Goal: Information Seeking & Learning: Learn about a topic

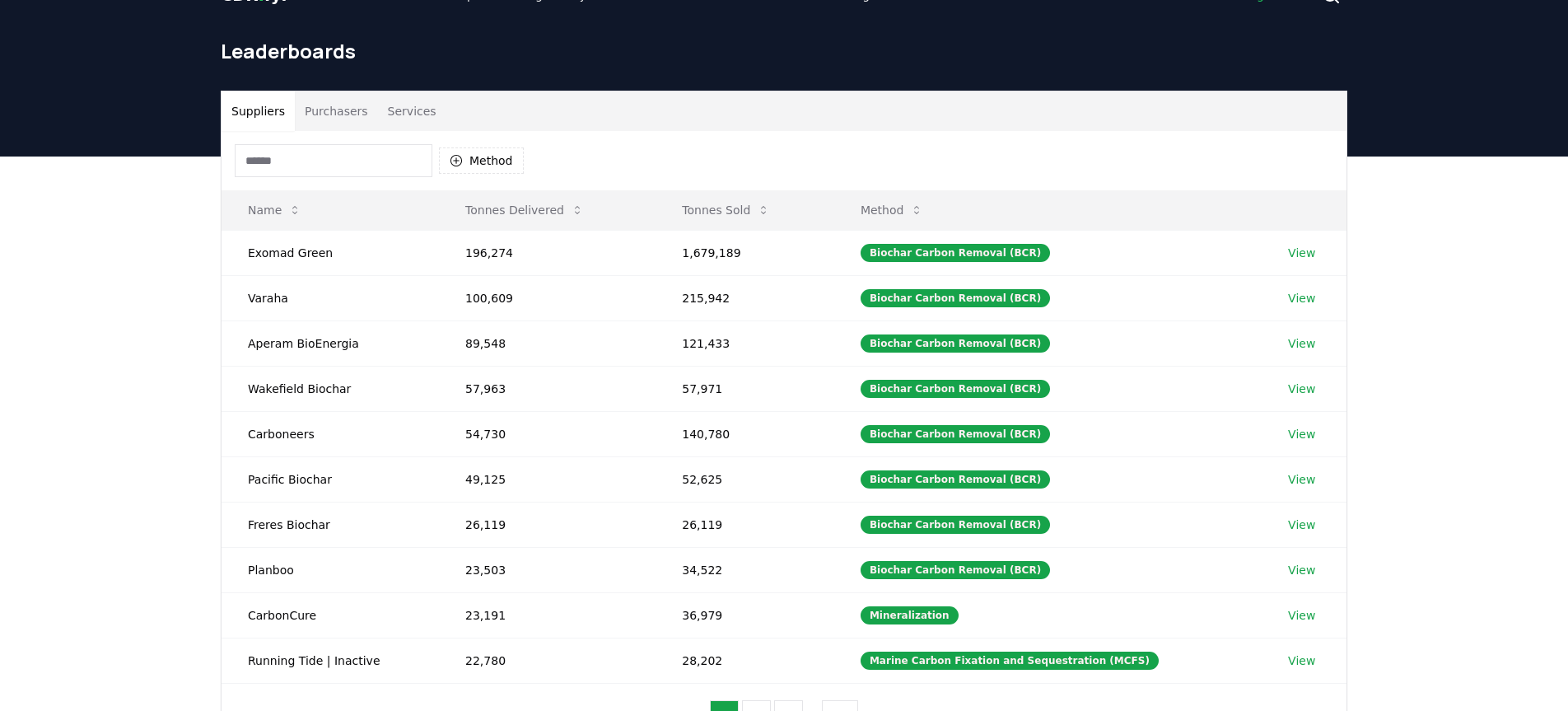
scroll to position [45, 0]
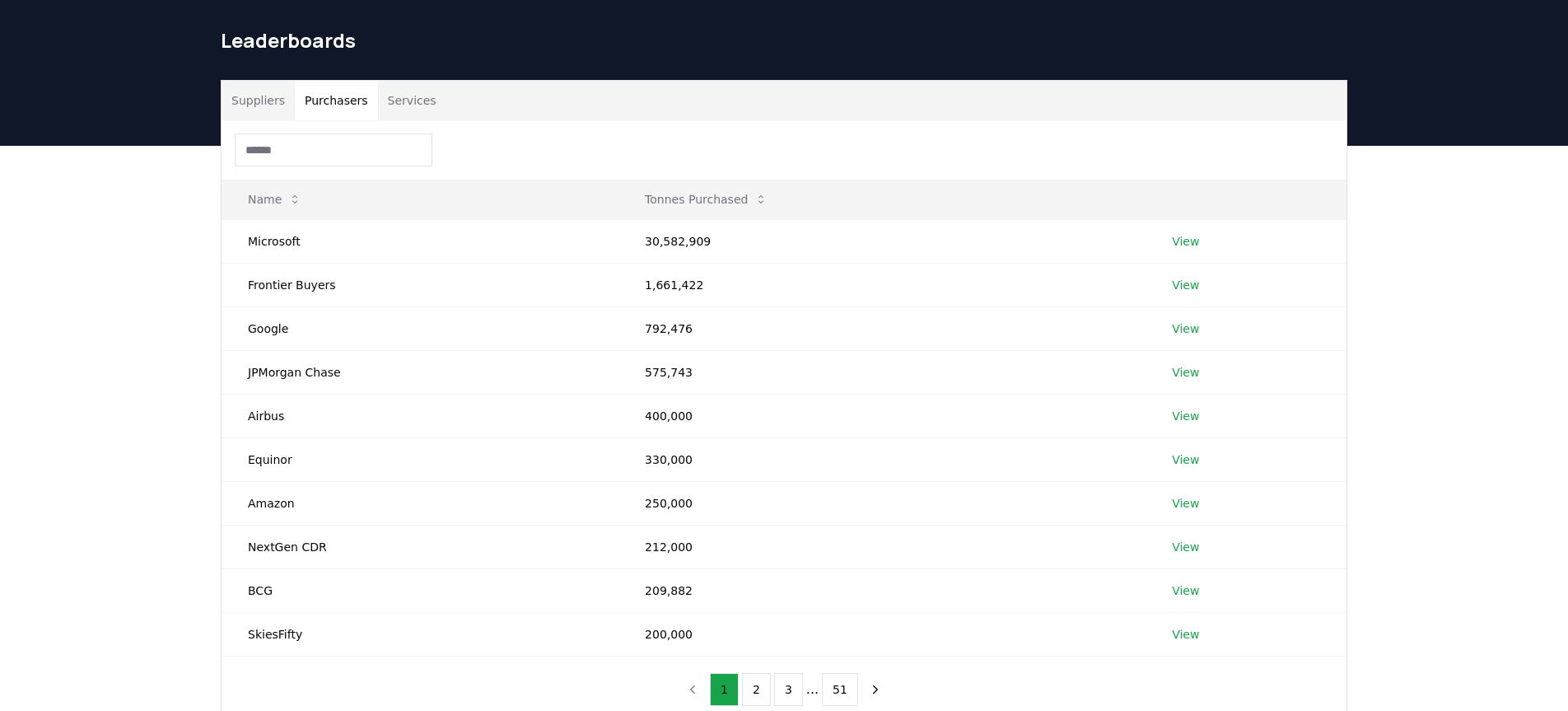
click at [340, 98] on button "Purchasers" at bounding box center [337, 100] width 83 height 39
click at [277, 149] on input at bounding box center [333, 150] width 197 height 33
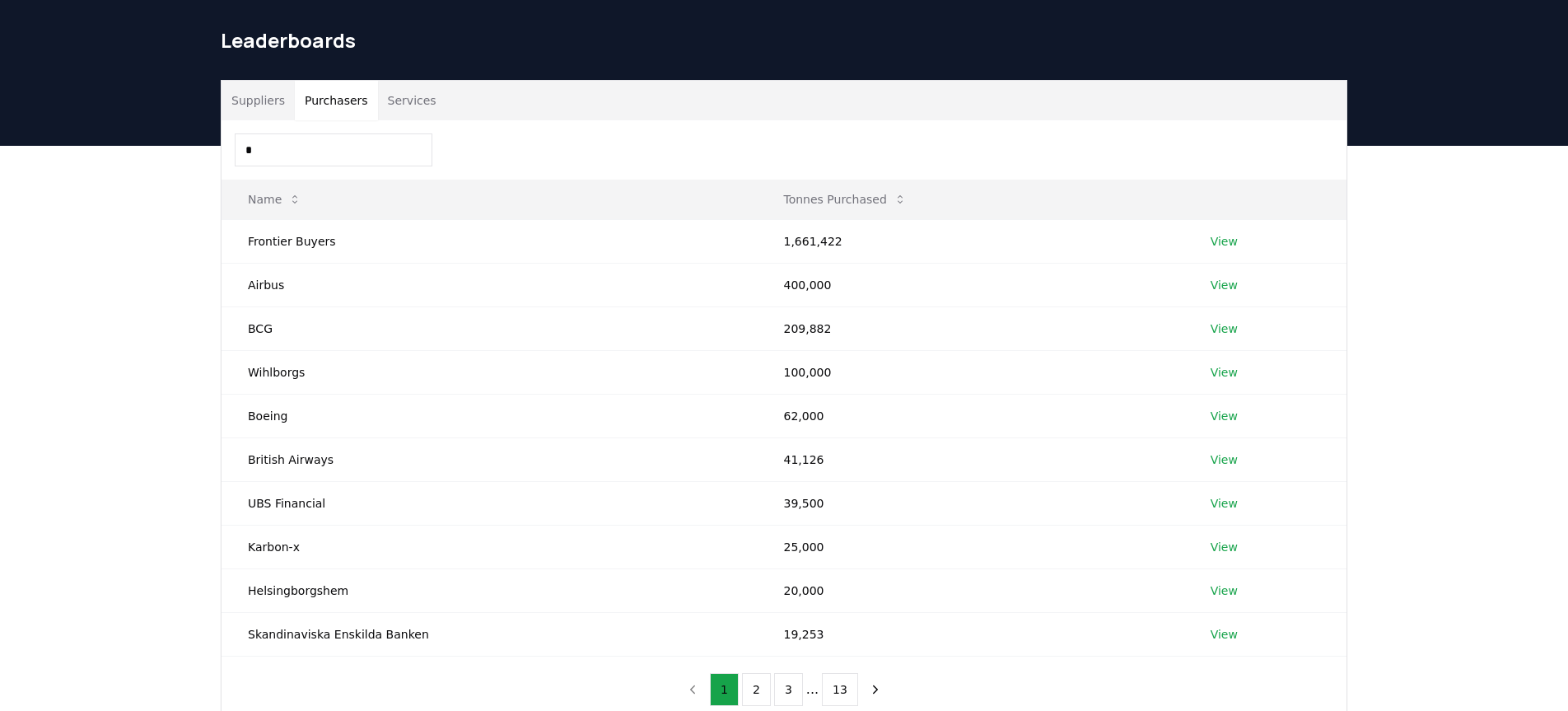
type input "**"
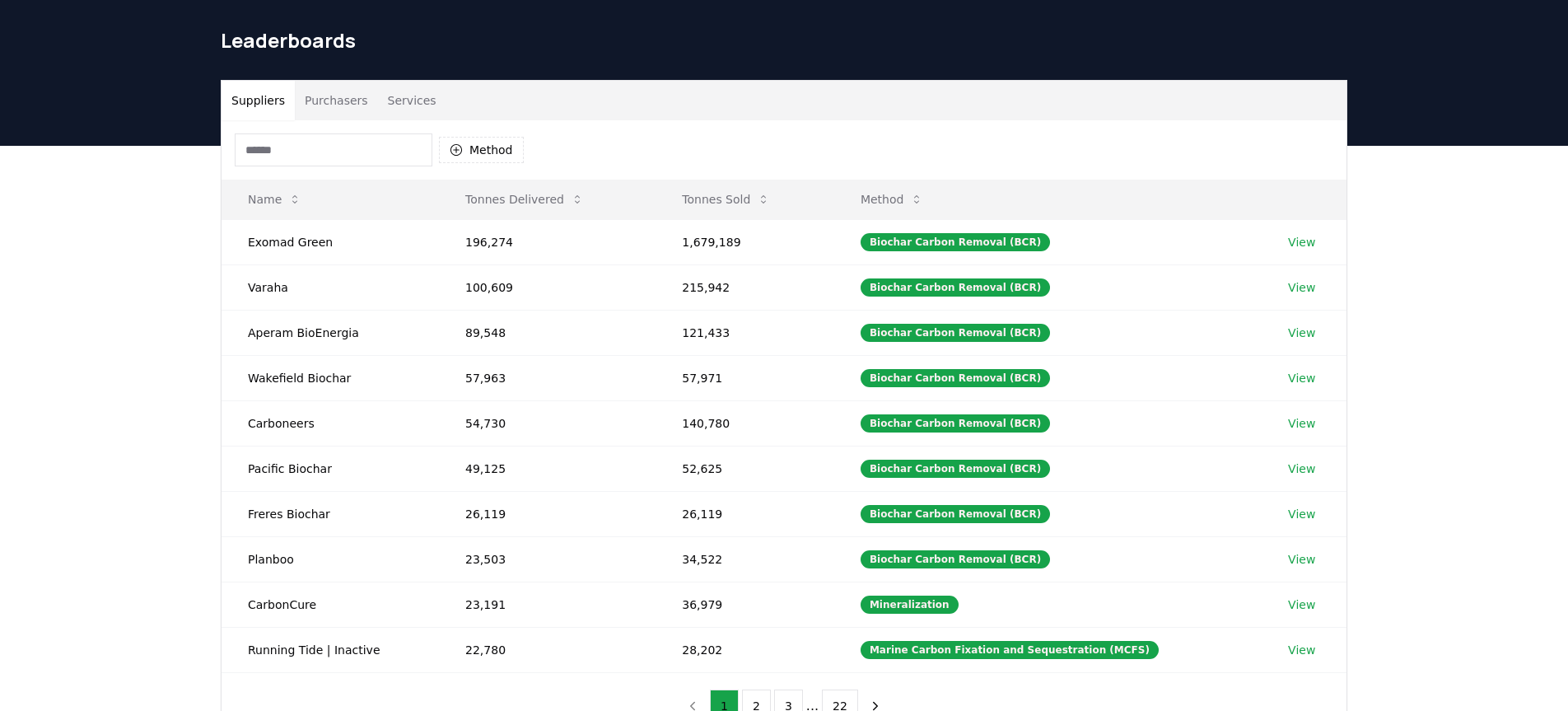
click at [272, 102] on button "Suppliers" at bounding box center [258, 100] width 73 height 39
click at [308, 143] on input at bounding box center [333, 150] width 197 height 33
type input "*"
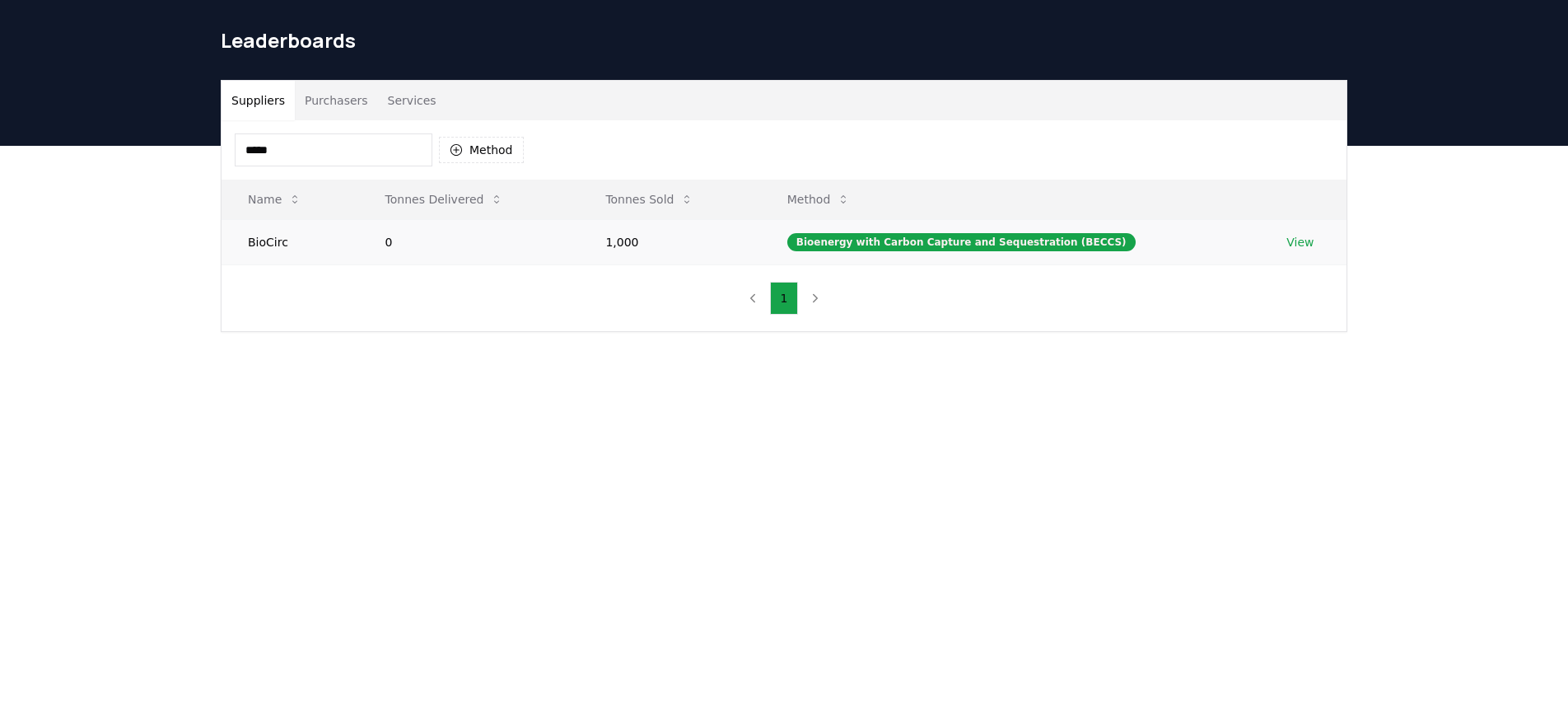
type input "*****"
click at [1286, 238] on link "View" at bounding box center [1300, 243] width 27 height 17
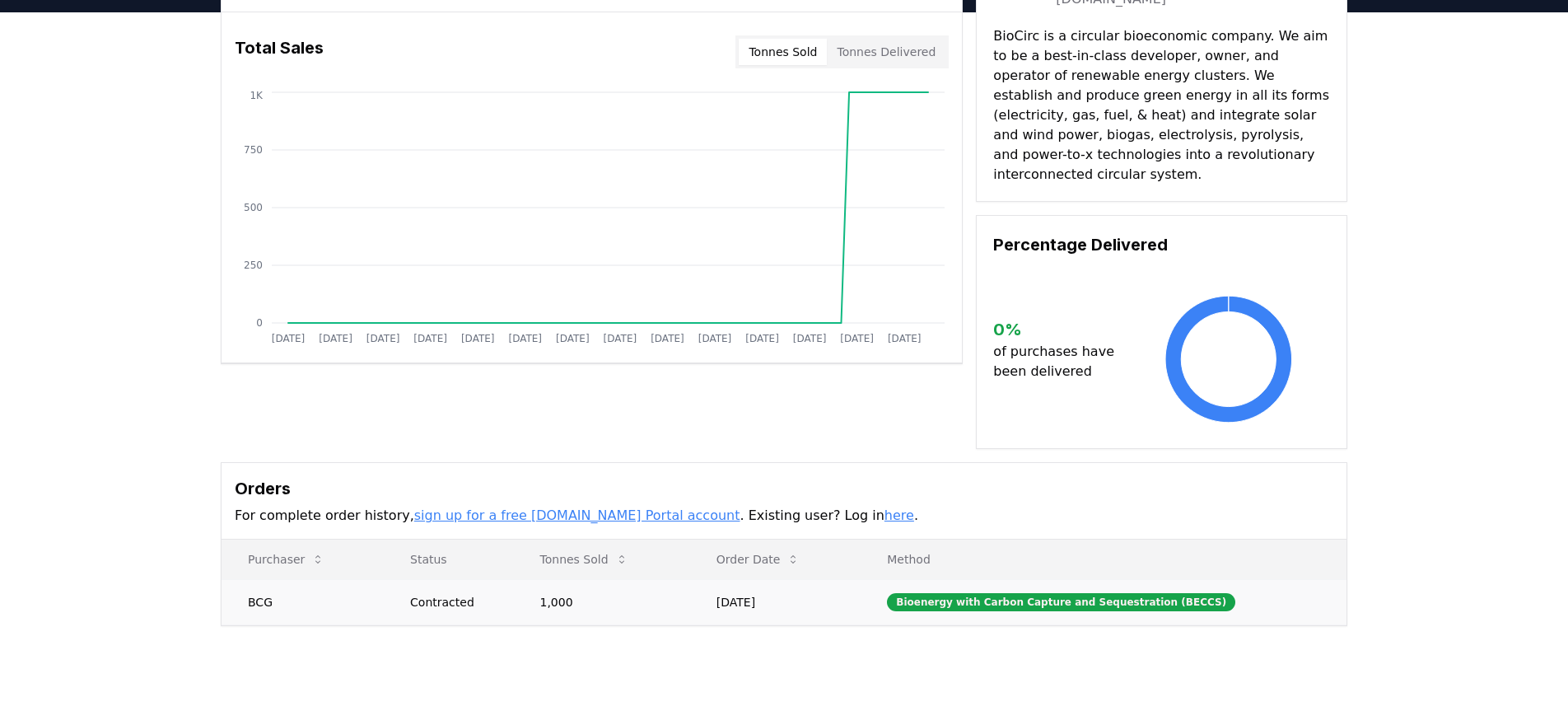
scroll to position [183, 0]
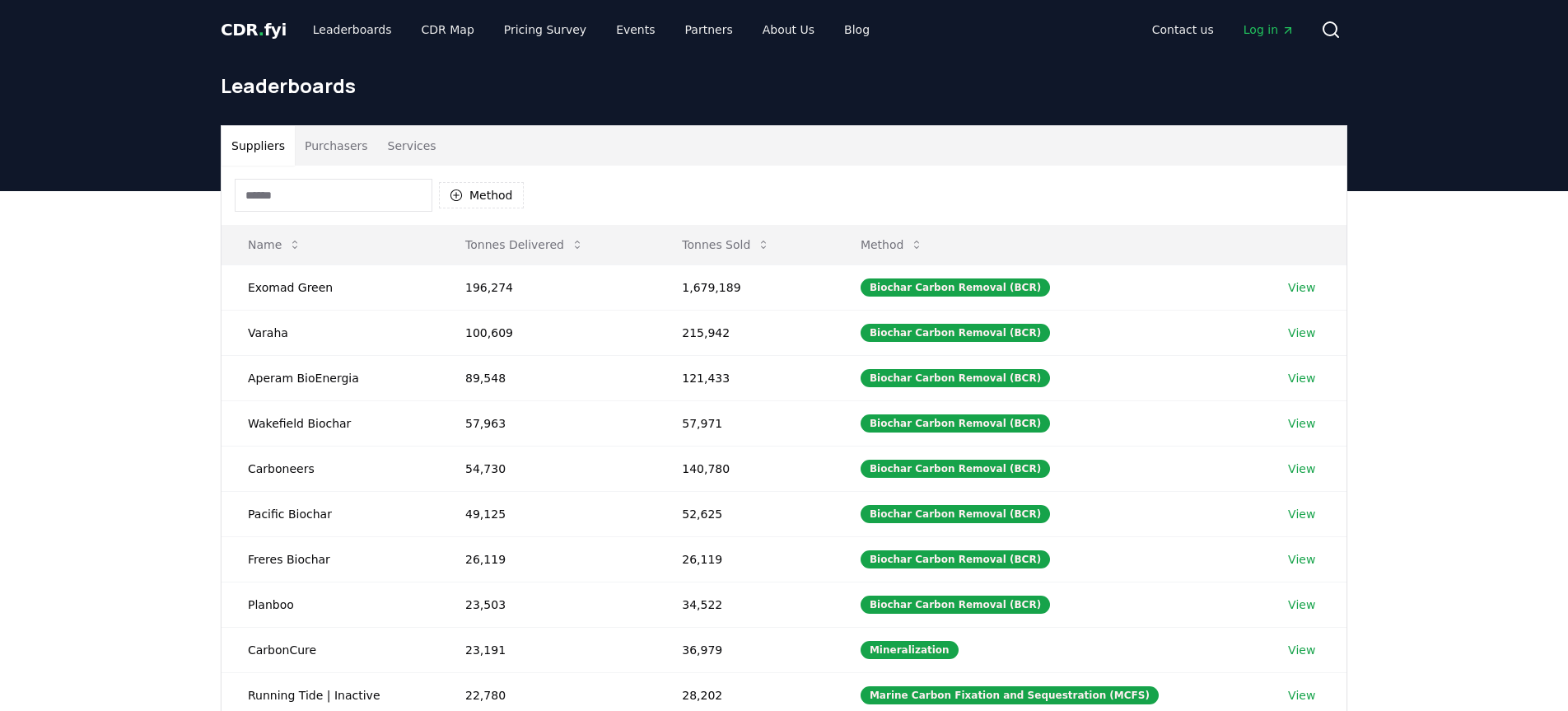
scroll to position [45, 0]
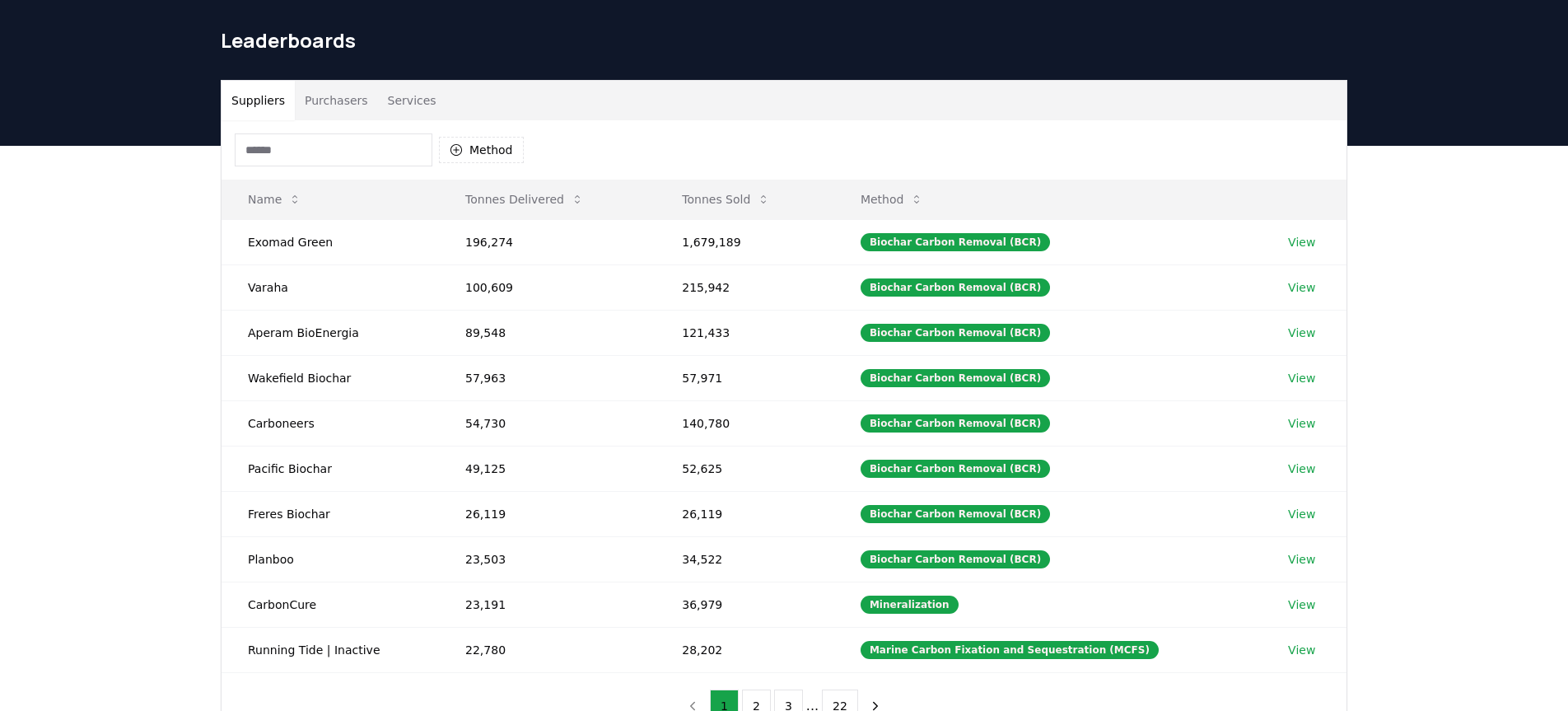
click at [337, 103] on button "Purchasers" at bounding box center [337, 100] width 83 height 39
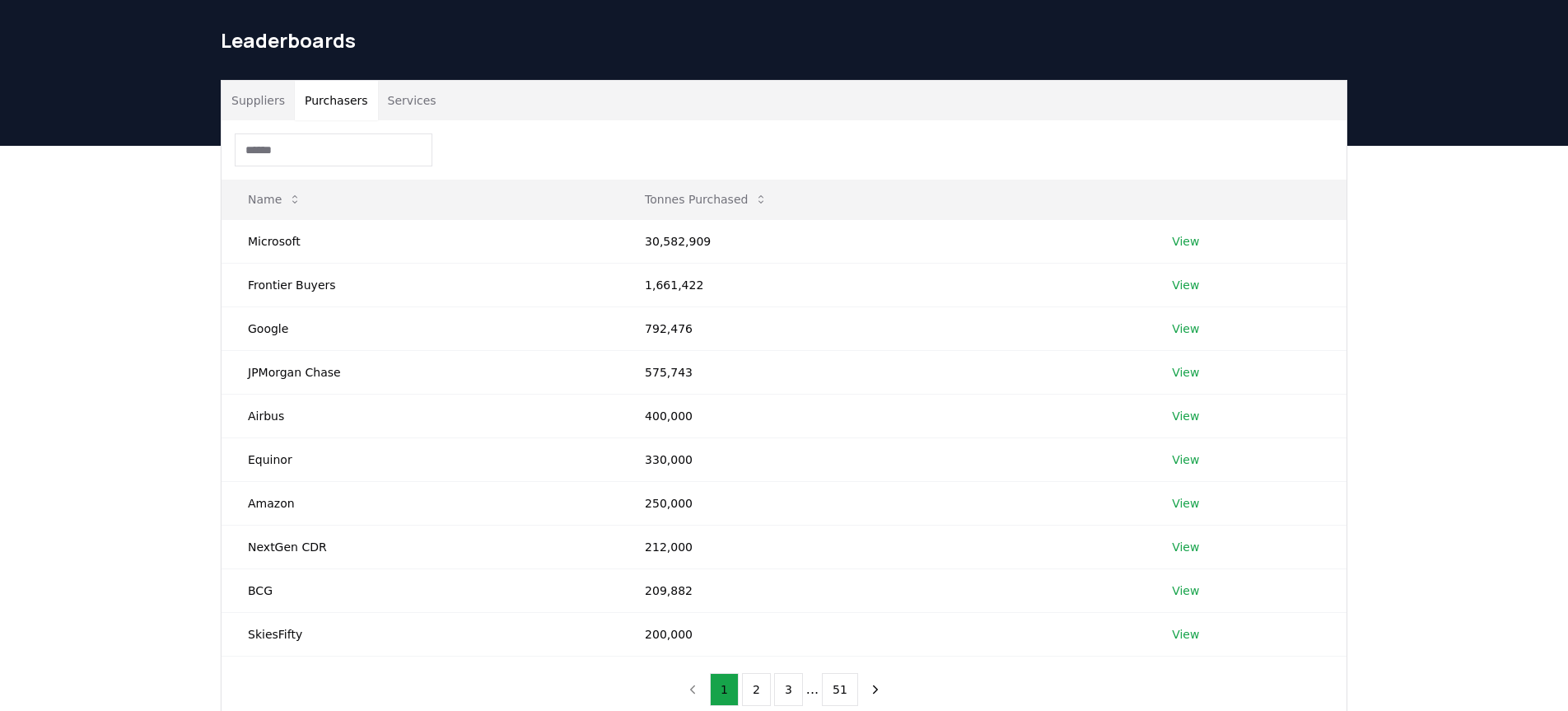
click at [322, 151] on input at bounding box center [333, 150] width 197 height 33
click at [1187, 590] on link "View" at bounding box center [1186, 591] width 27 height 17
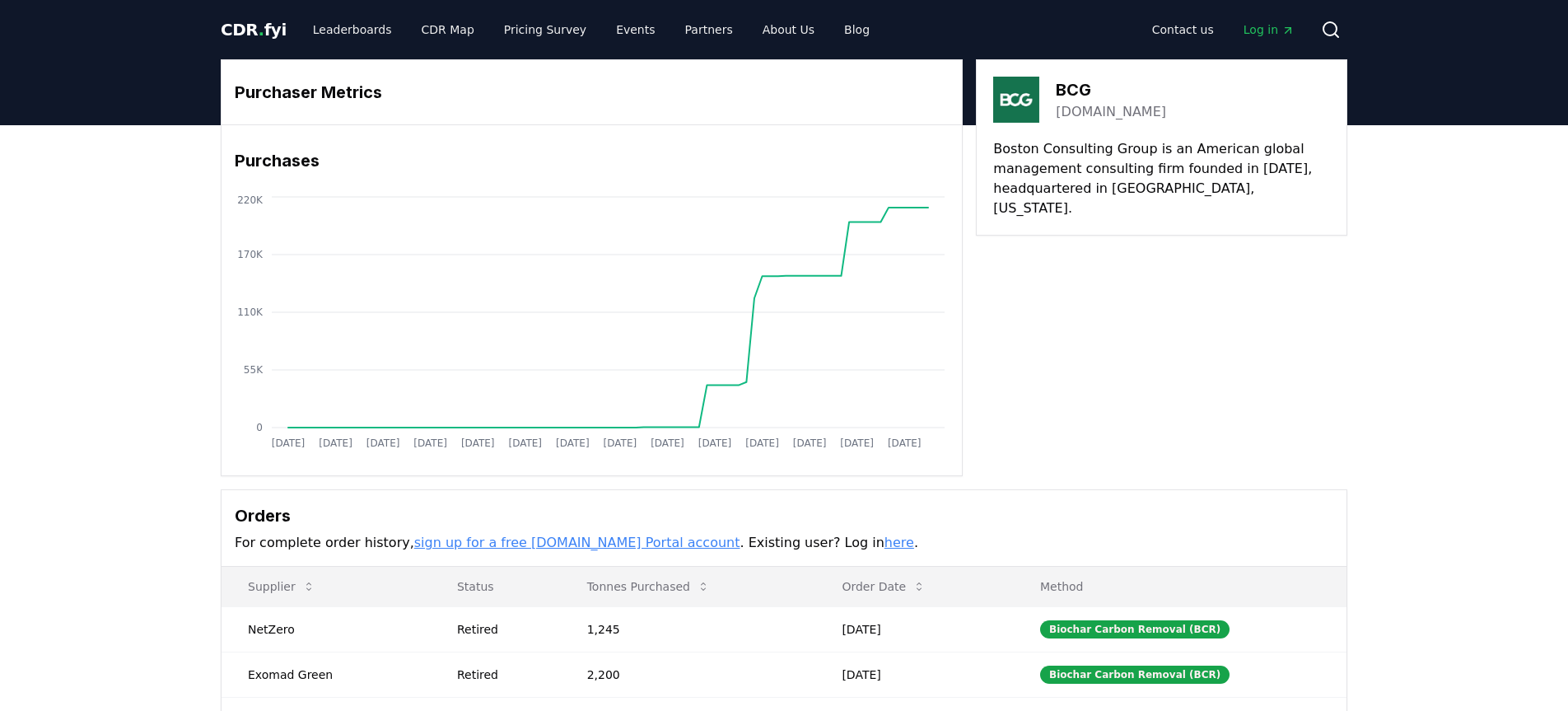
click at [1288, 28] on icon "Main" at bounding box center [1288, 31] width 13 height 13
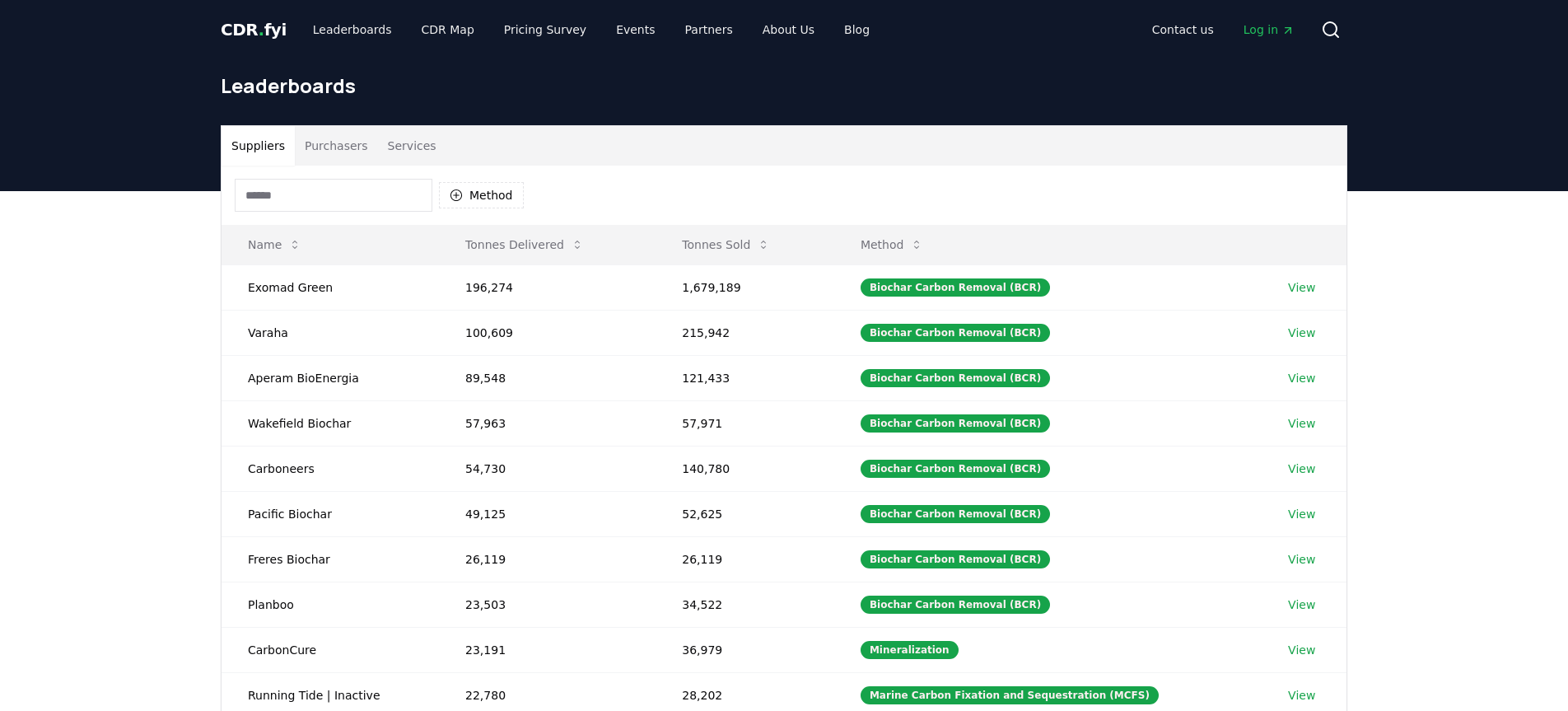
click at [333, 146] on button "Purchasers" at bounding box center [337, 145] width 83 height 39
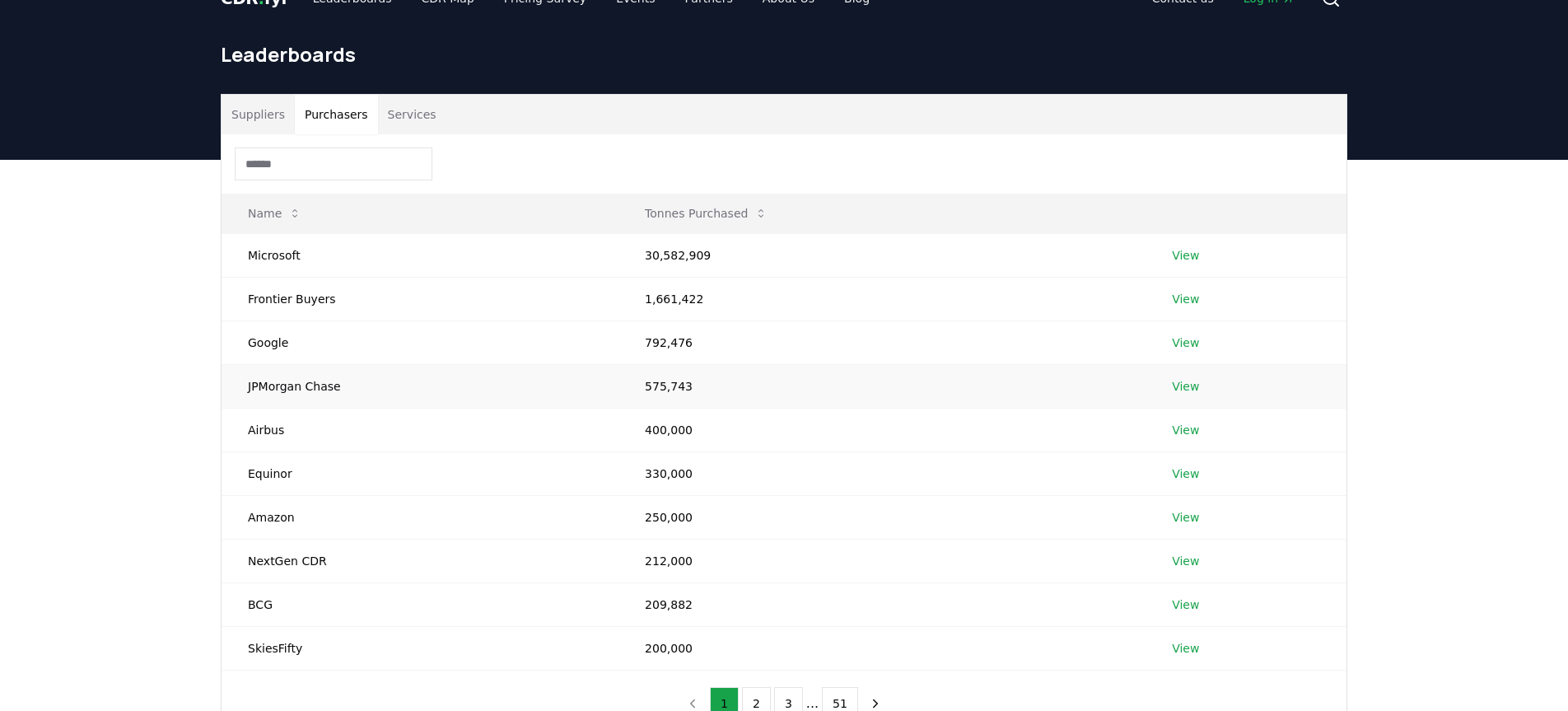
scroll to position [42, 0]
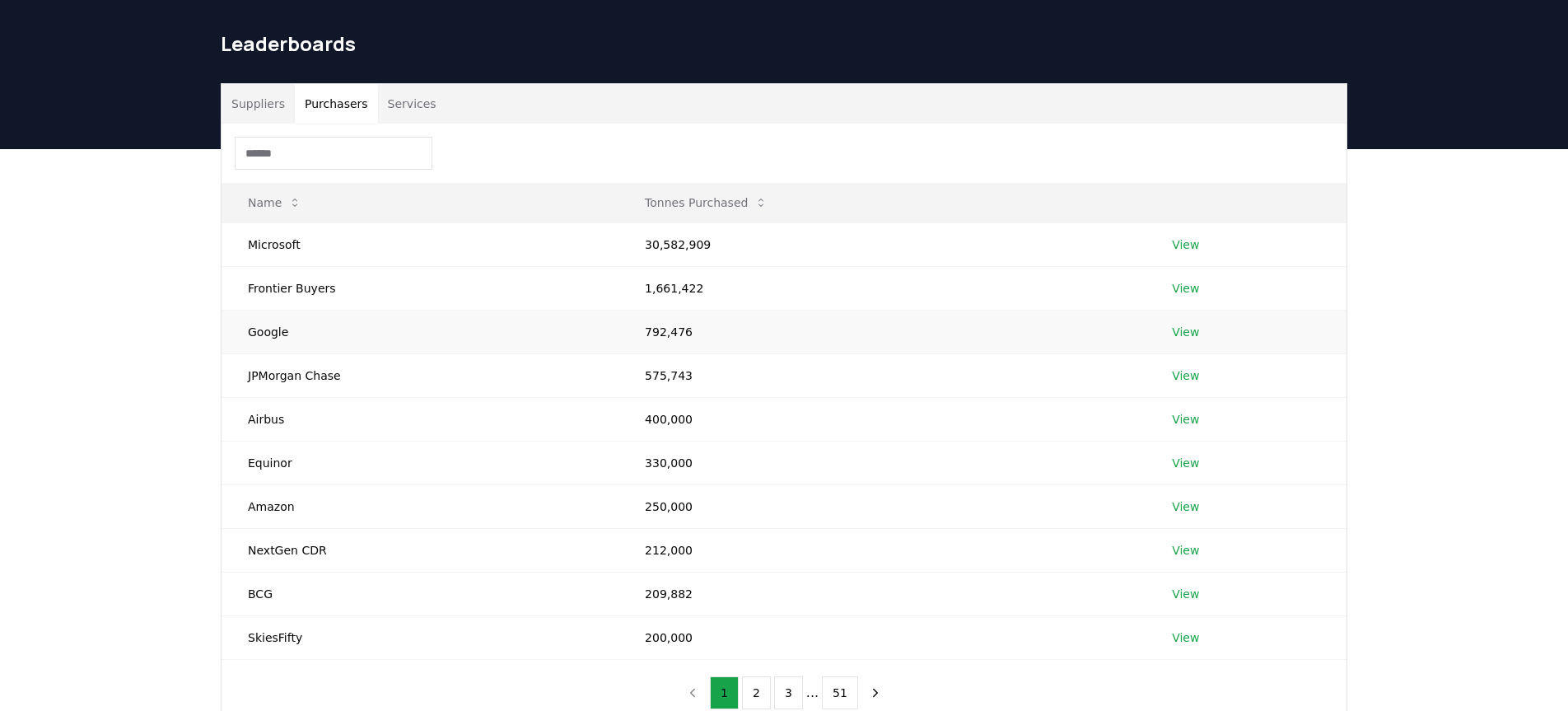
click at [298, 333] on td "Google" at bounding box center [420, 332] width 397 height 43
drag, startPoint x: 297, startPoint y: 333, endPoint x: 247, endPoint y: 338, distance: 50.2
click at [247, 338] on td "Google" at bounding box center [420, 332] width 397 height 43
drag, startPoint x: 250, startPoint y: 373, endPoint x: 341, endPoint y: 372, distance: 91.0
click at [341, 372] on td "JPMorgan Chase" at bounding box center [420, 375] width 397 height 43
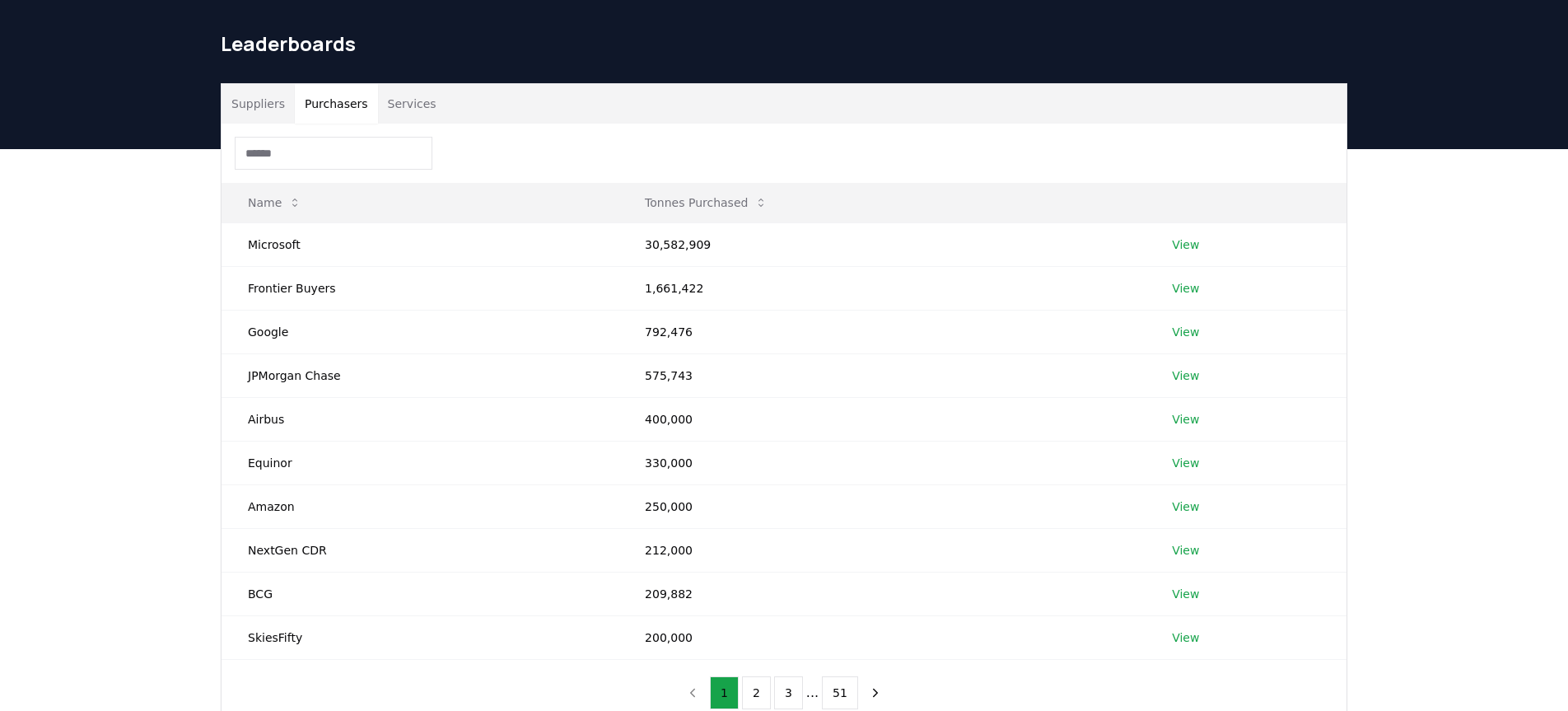
click at [193, 382] on div "Suppliers Purchasers Services Name Tonnes Purchased Microsoft 30,582,909 View F…" at bounding box center [784, 471] width 1568 height 643
drag, startPoint x: 248, startPoint y: 377, endPoint x: 258, endPoint y: 392, distance: 18.0
click at [258, 392] on td "JPMorgan Chase" at bounding box center [420, 375] width 397 height 43
drag, startPoint x: 257, startPoint y: 426, endPoint x: 266, endPoint y: 430, distance: 9.8
click at [266, 430] on td "Airbus" at bounding box center [420, 419] width 397 height 43
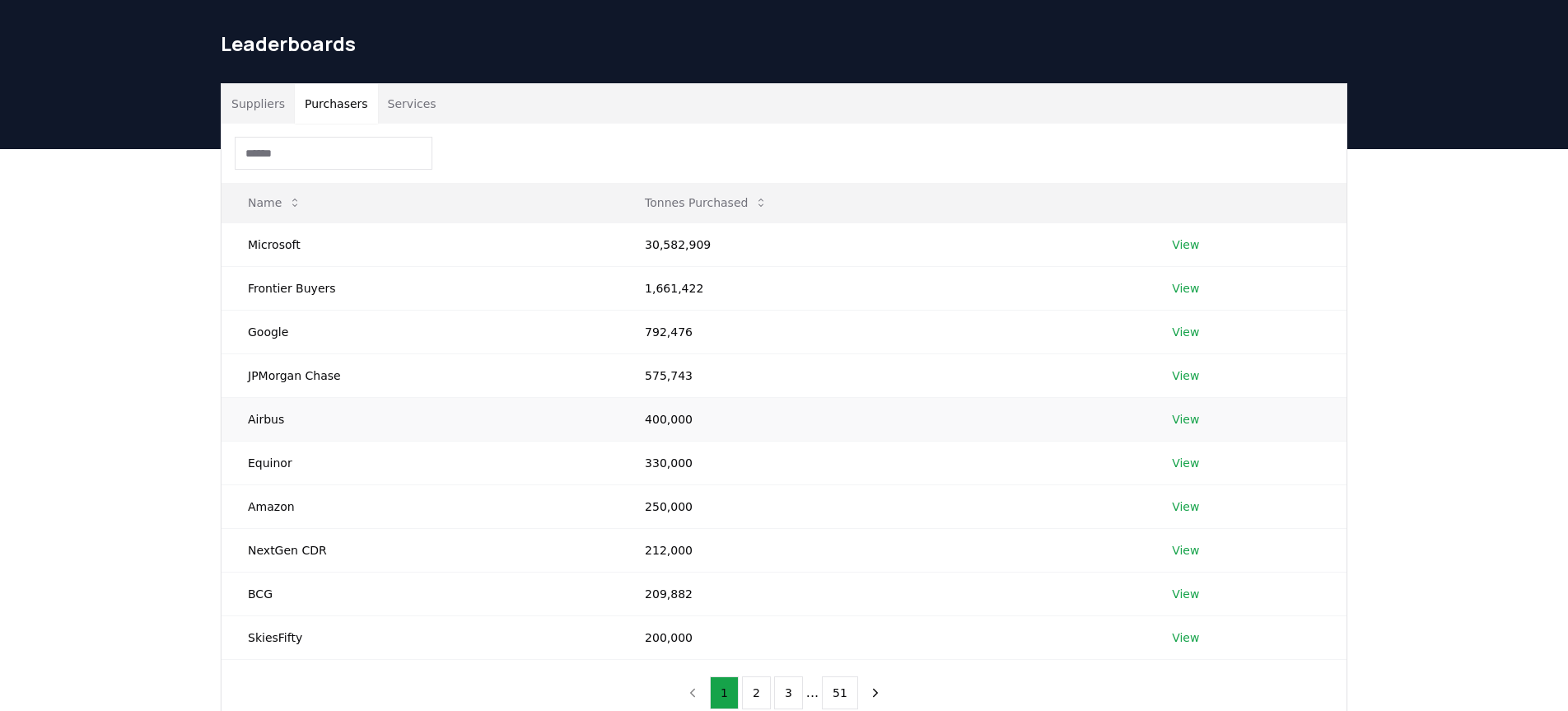
click at [265, 423] on td "Airbus" at bounding box center [420, 419] width 397 height 43
click at [270, 469] on td "Equinor" at bounding box center [420, 463] width 397 height 43
click at [267, 471] on td "Equinor" at bounding box center [420, 463] width 397 height 43
click at [267, 465] on td "Equinor" at bounding box center [420, 463] width 397 height 43
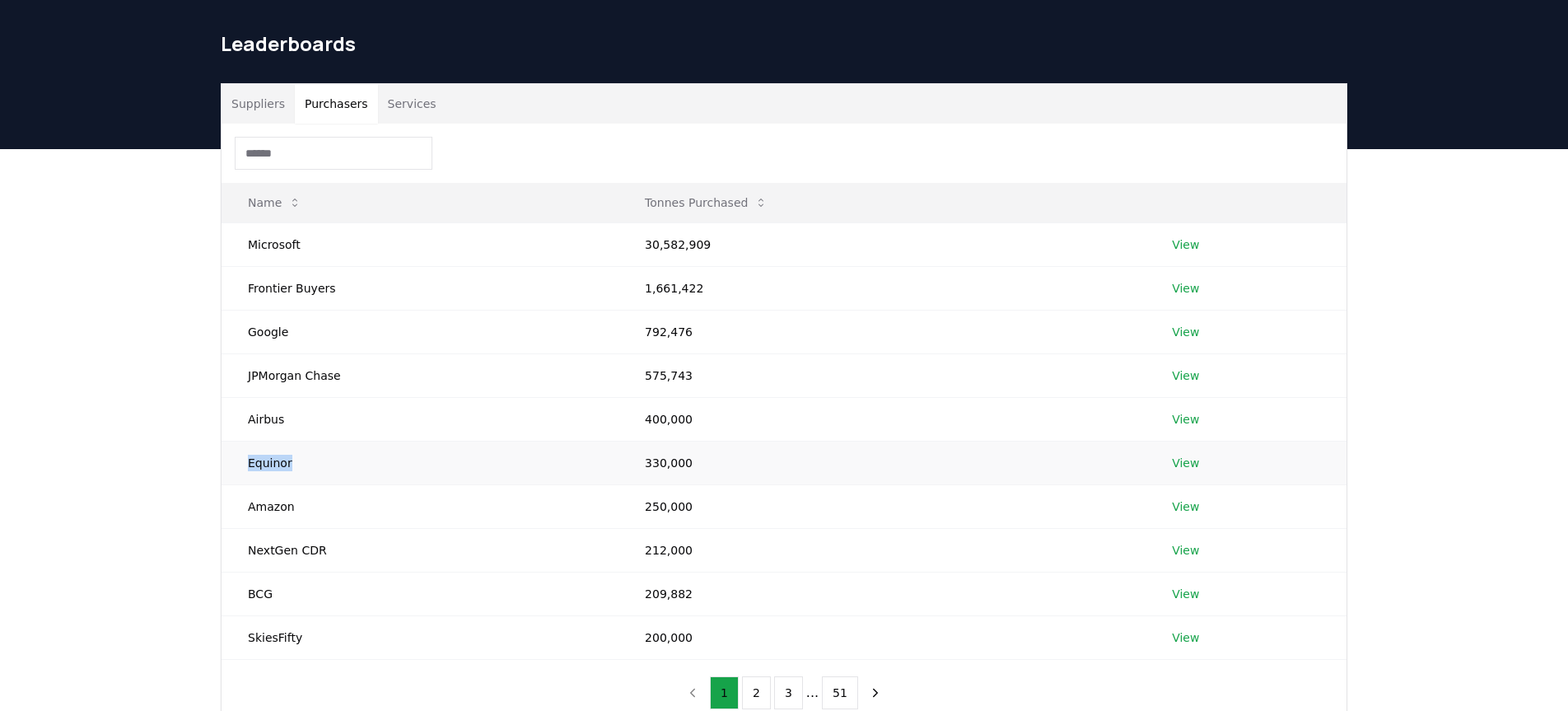
click at [267, 465] on td "Equinor" at bounding box center [420, 463] width 397 height 43
click at [275, 513] on td "Amazon" at bounding box center [420, 506] width 397 height 43
click at [268, 548] on td "NextGen CDR" at bounding box center [420, 550] width 397 height 43
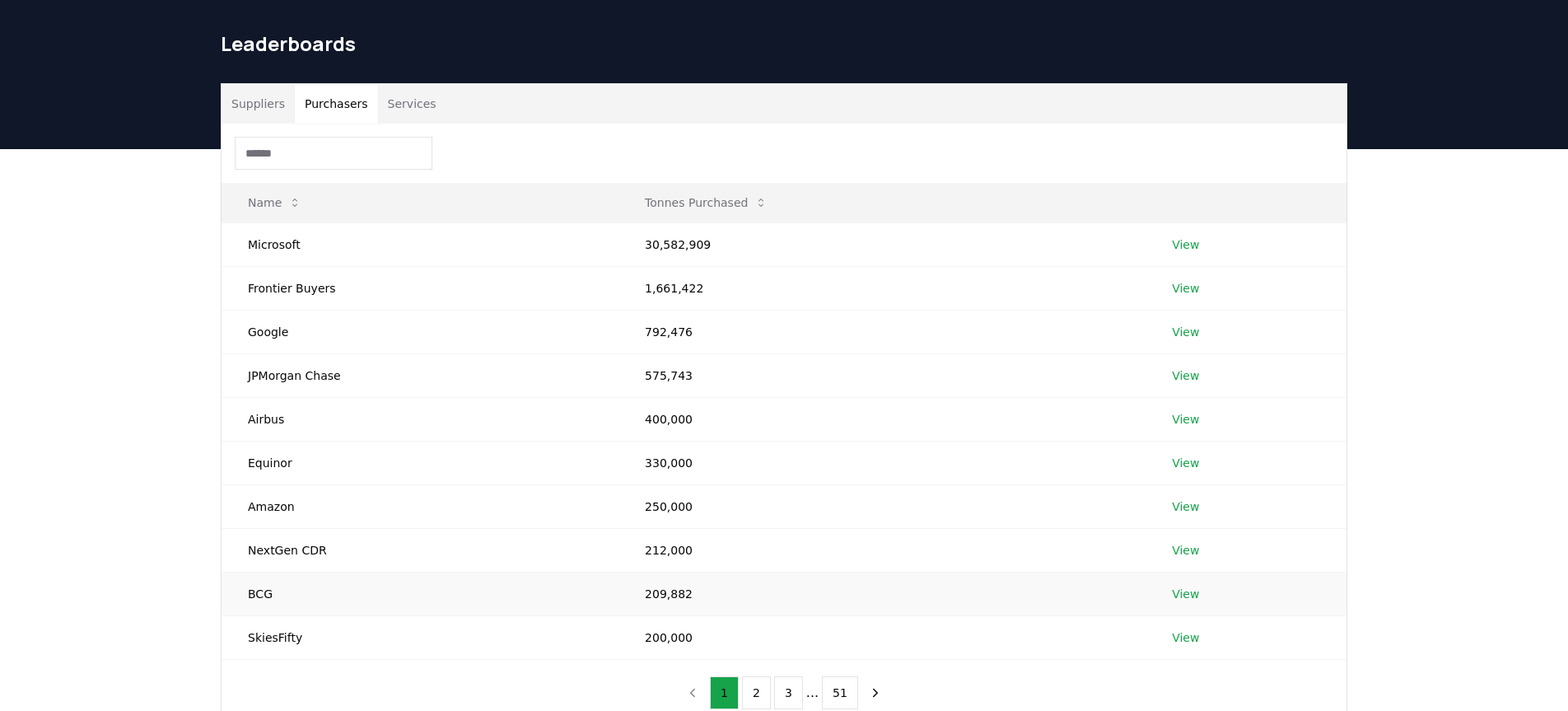
click at [258, 593] on td "BCG" at bounding box center [420, 593] width 397 height 43
click at [258, 593] on td "BCG" at bounding box center [420, 593] width 397 height 43
click at [755, 688] on button "2" at bounding box center [757, 693] width 29 height 33
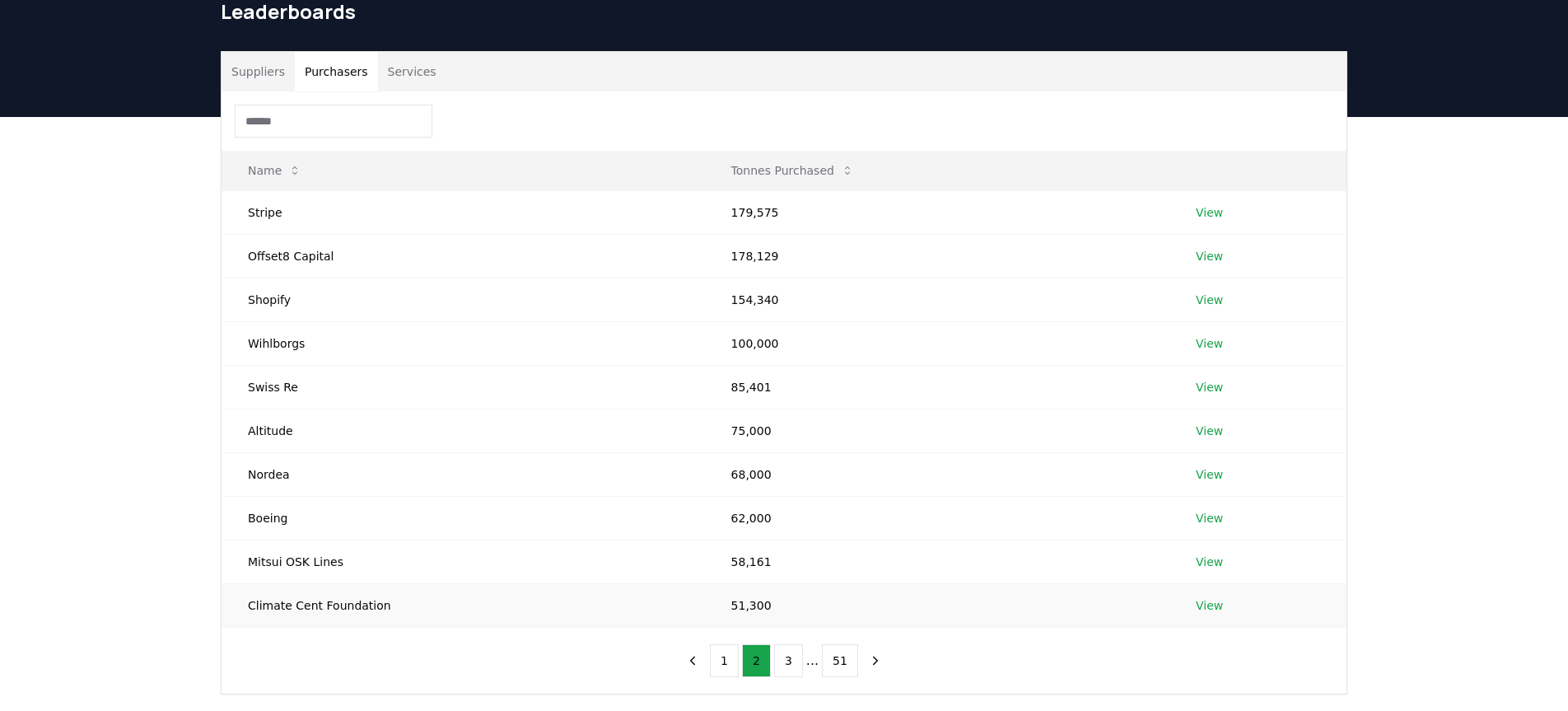
scroll to position [85, 0]
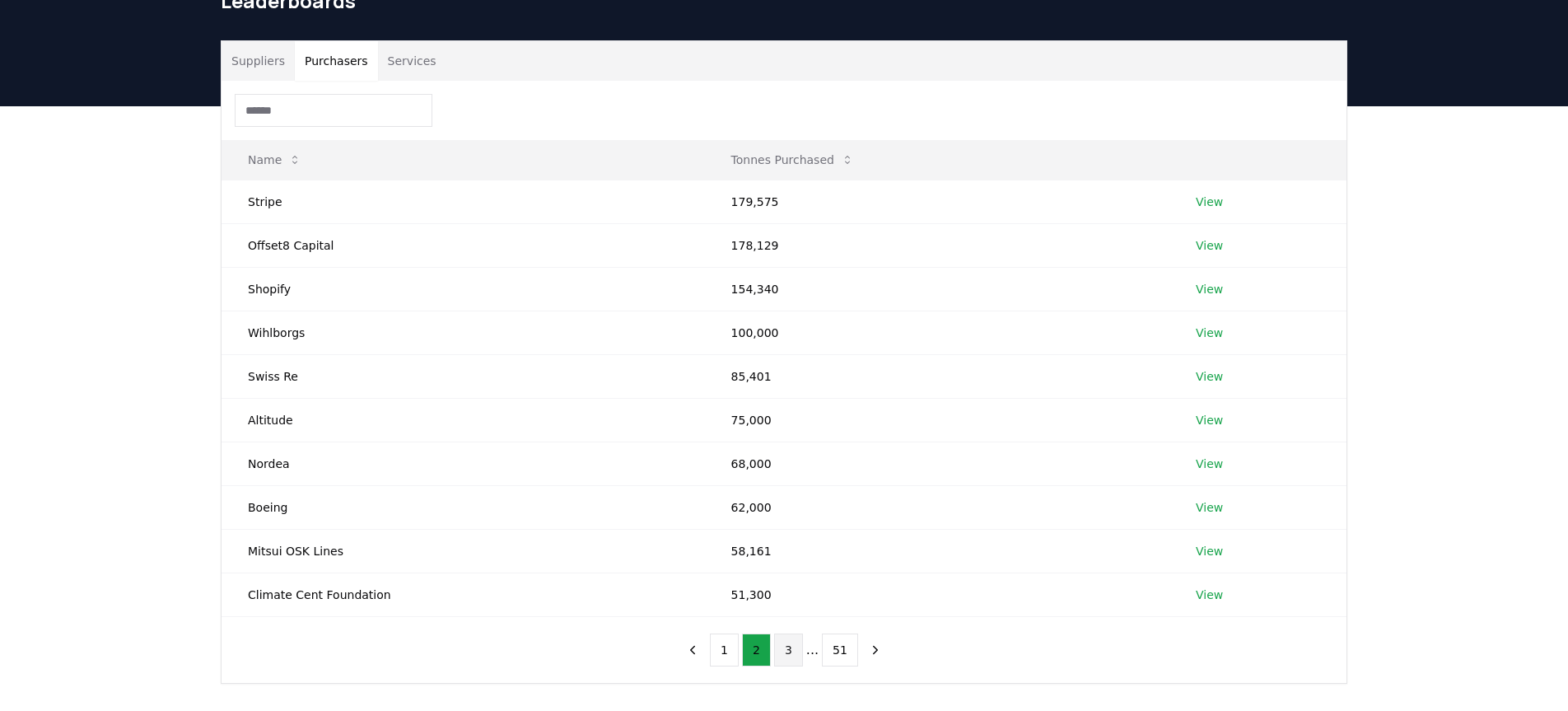
click at [789, 652] on button "3" at bounding box center [788, 650] width 29 height 33
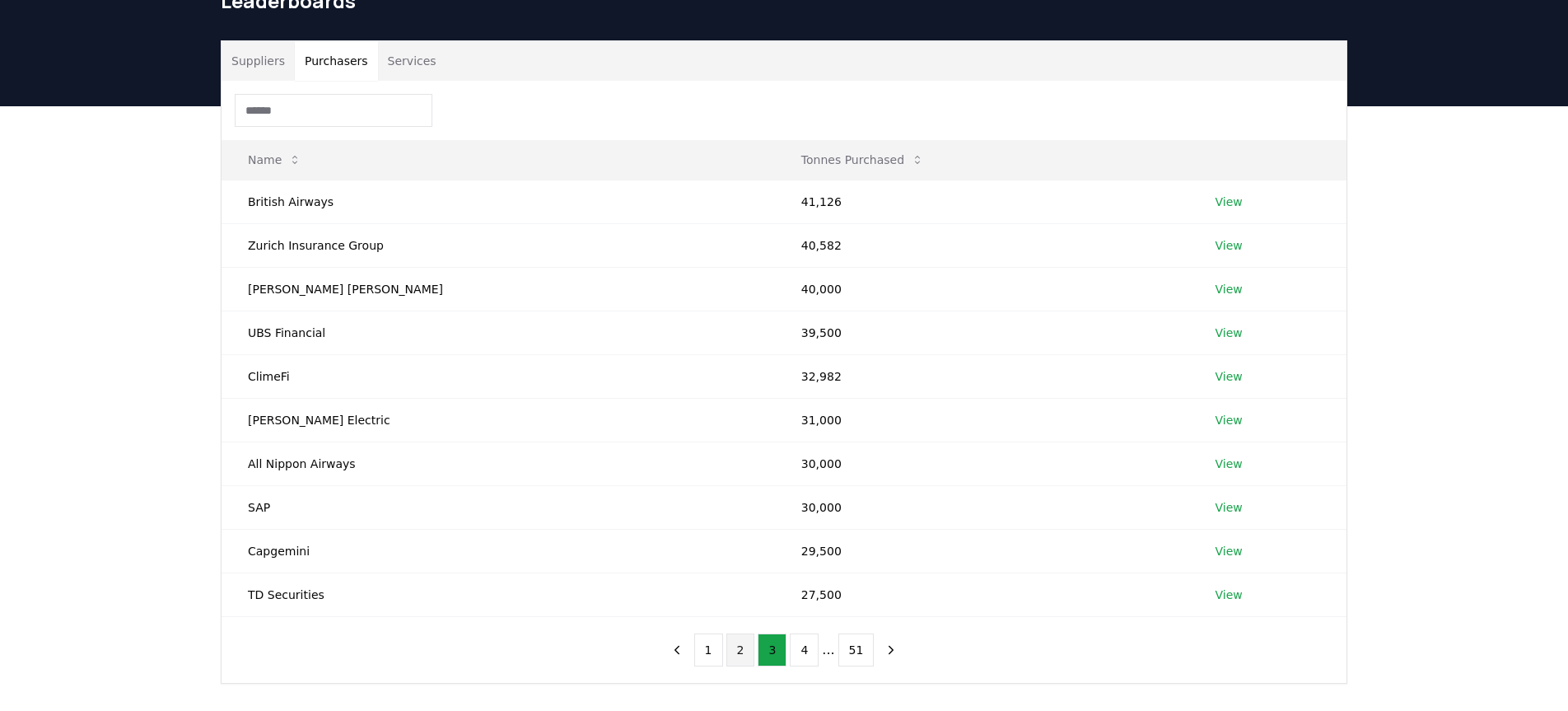
click at [742, 649] on button "2" at bounding box center [741, 650] width 29 height 33
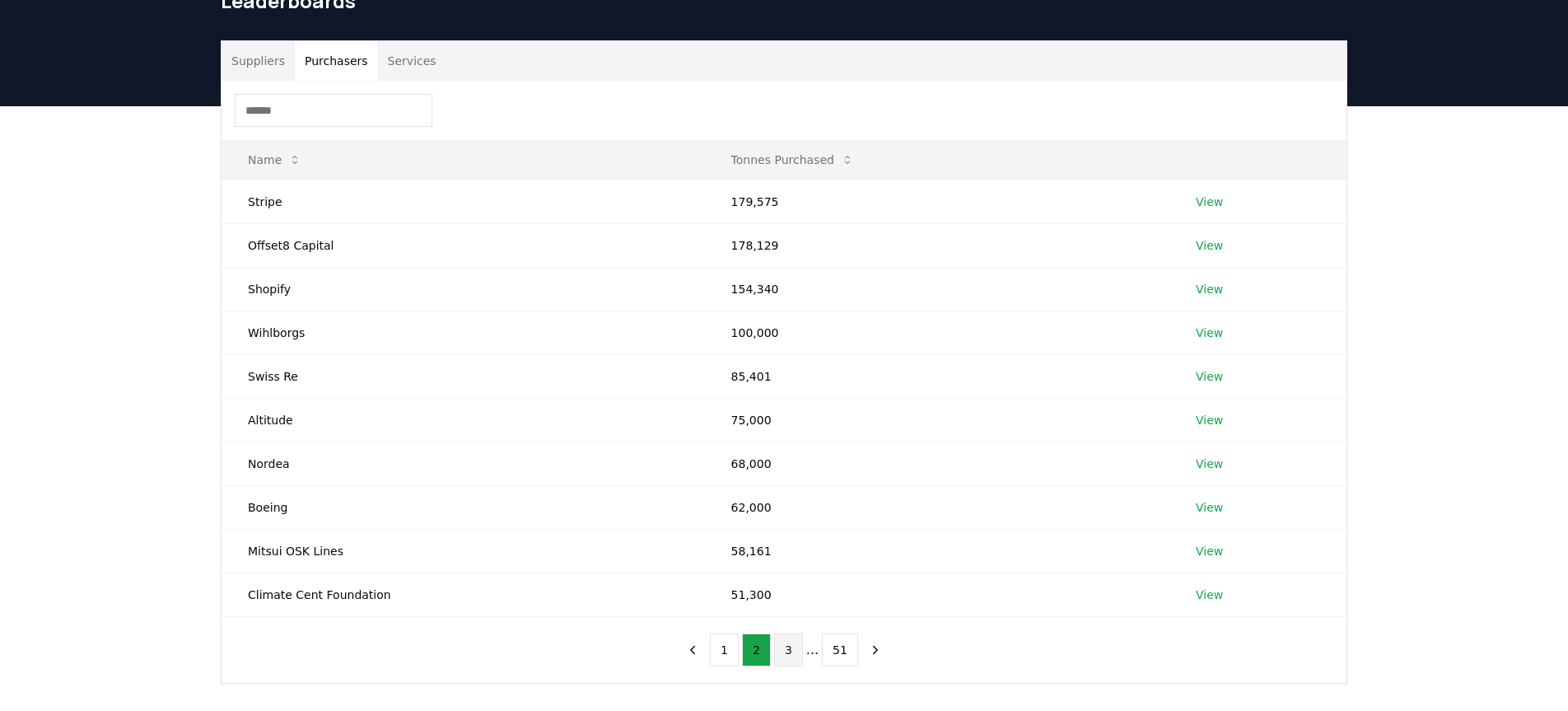
click at [782, 647] on button "3" at bounding box center [788, 650] width 29 height 33
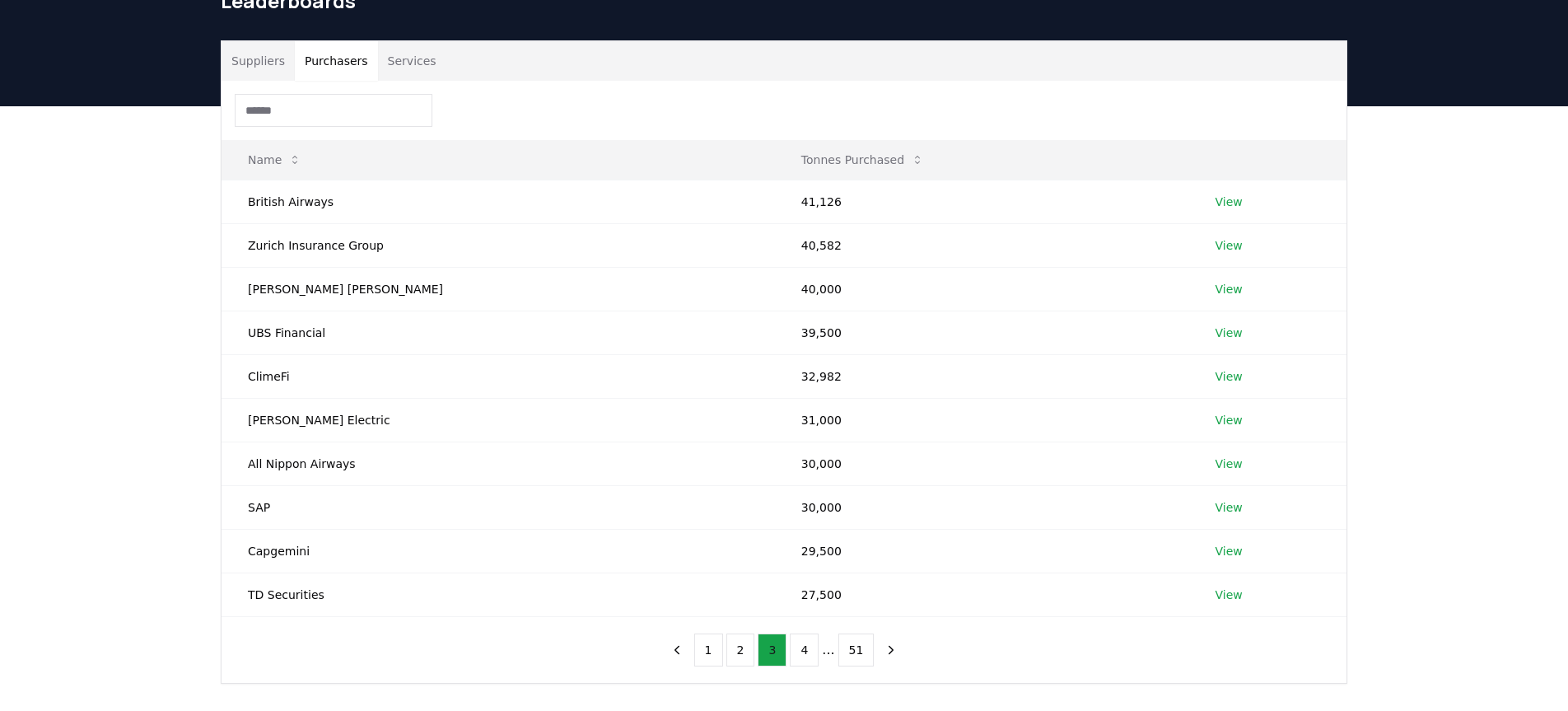
click at [782, 647] on button "3" at bounding box center [772, 650] width 29 height 33
click at [796, 647] on button "4" at bounding box center [804, 650] width 29 height 33
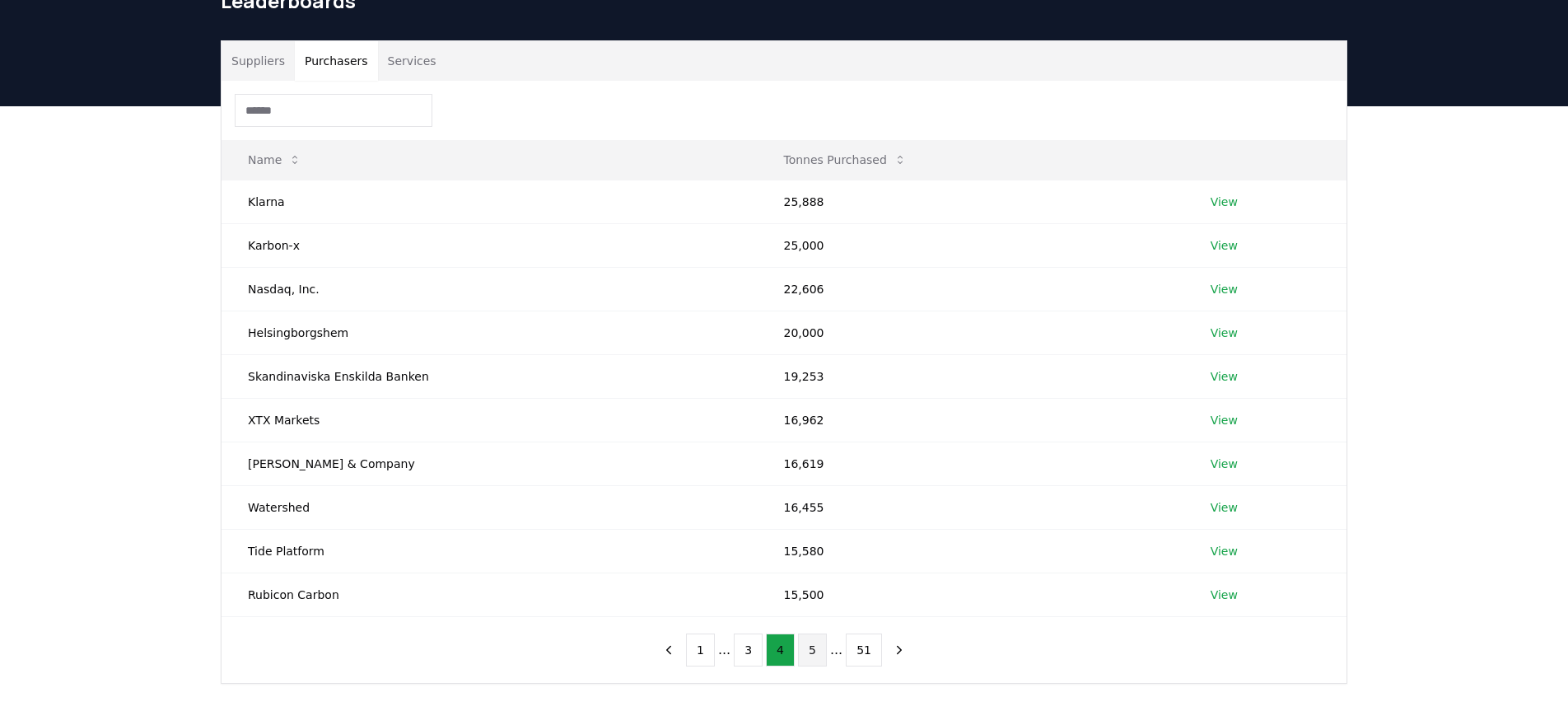
click at [801, 646] on button "5" at bounding box center [812, 650] width 29 height 33
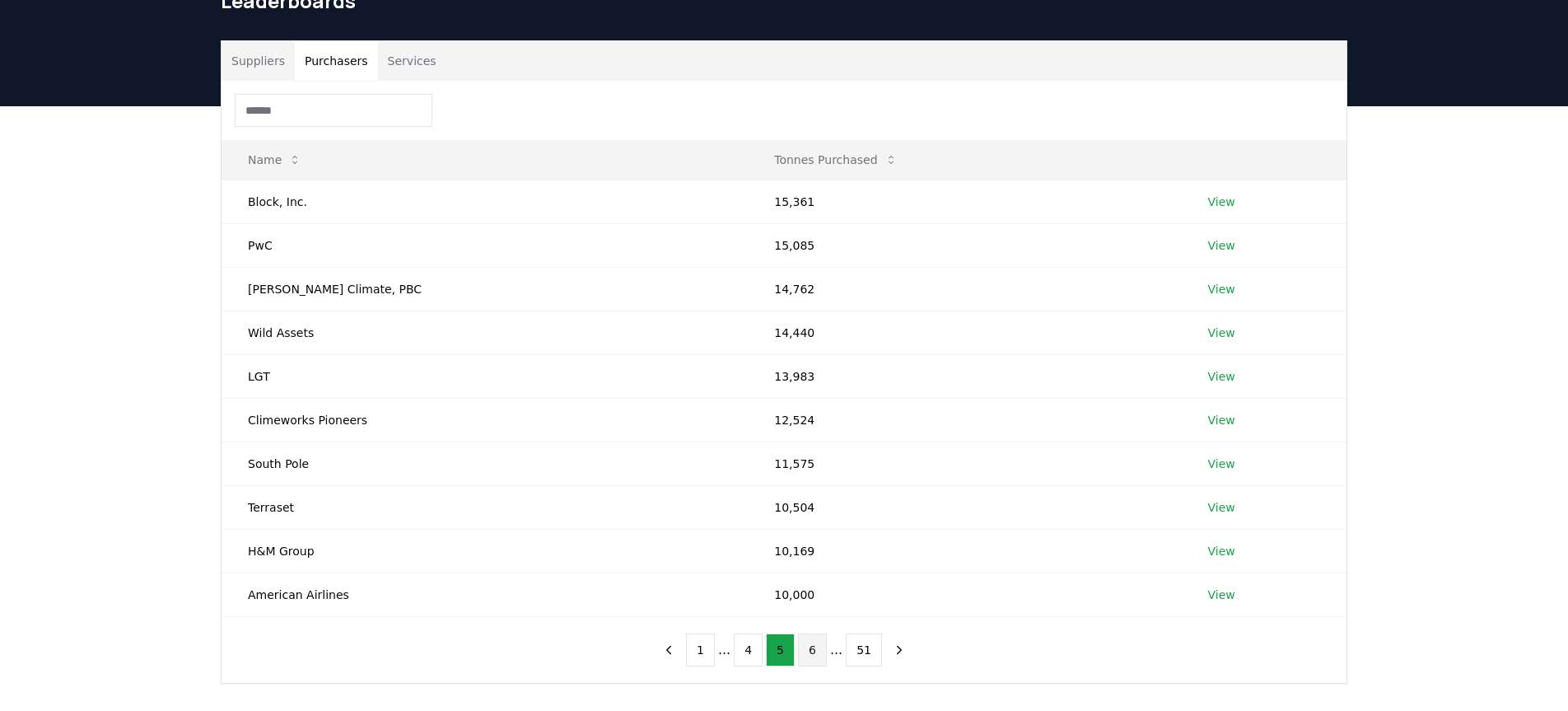
click at [809, 647] on button "6" at bounding box center [812, 650] width 29 height 33
click at [809, 647] on button "7" at bounding box center [812, 650] width 29 height 33
